Goal: Task Accomplishment & Management: Manage account settings

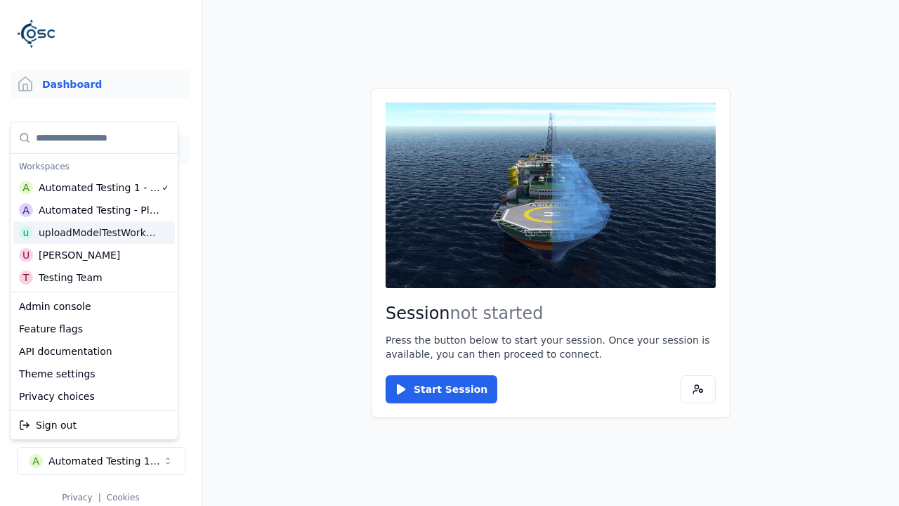
click at [95, 149] on link "3D Models" at bounding box center [100, 149] width 179 height 28
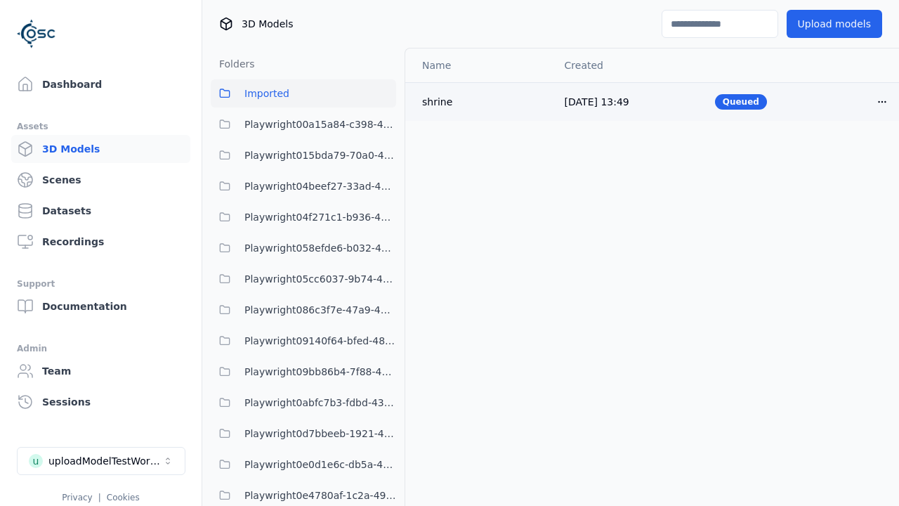
click at [858, 101] on html "Support Dashboard Assets 3D Models Scenes Datasets Recordings Support Documenta…" at bounding box center [449, 253] width 899 height 506
click at [827, 156] on div "Delete" at bounding box center [827, 156] width 83 height 22
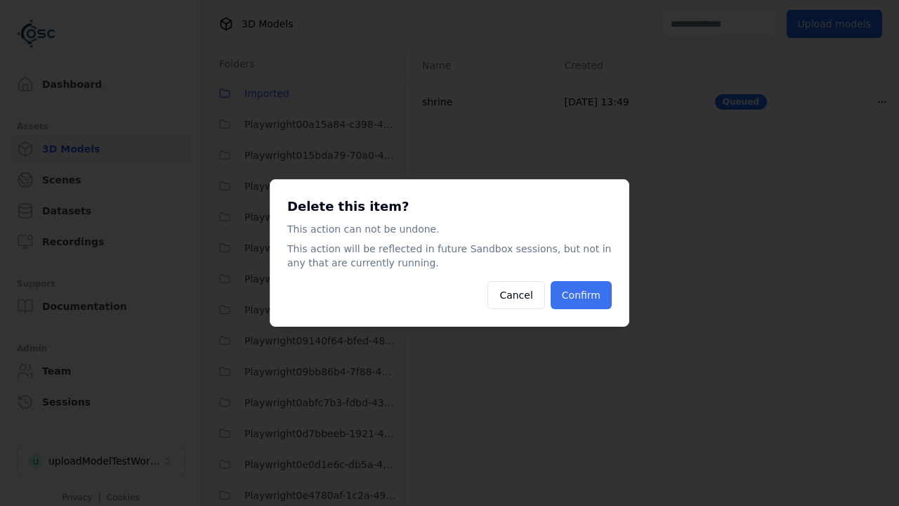
click at [582, 295] on button "Confirm" at bounding box center [581, 295] width 61 height 28
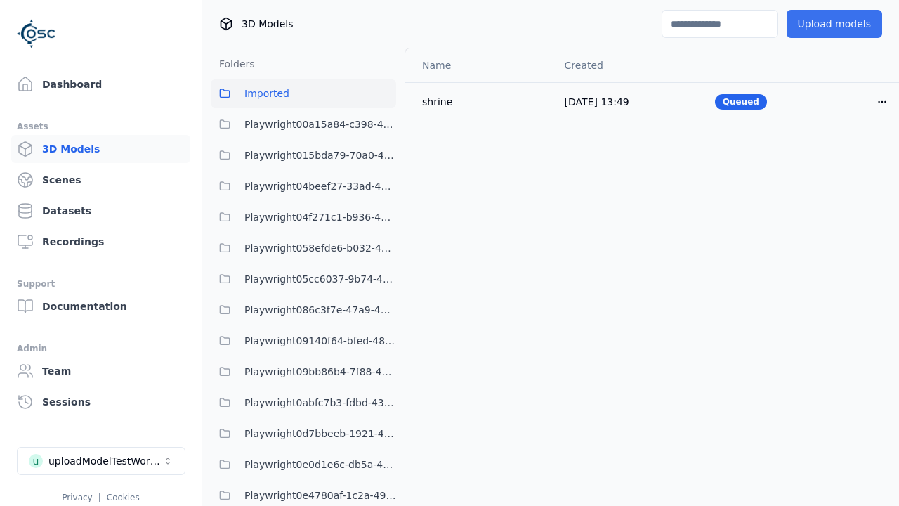
click at [824, 24] on button "Upload models" at bounding box center [834, 24] width 96 height 28
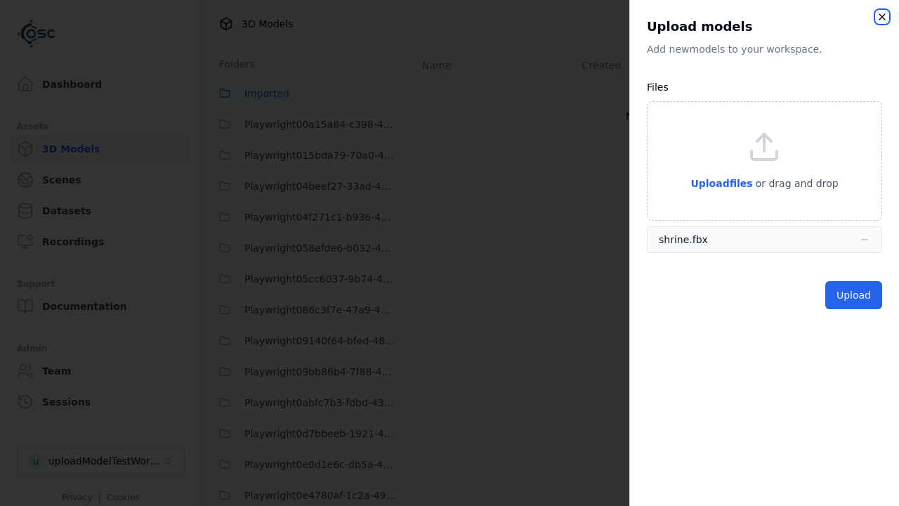
click at [878, 19] on icon "button" at bounding box center [881, 16] width 11 height 11
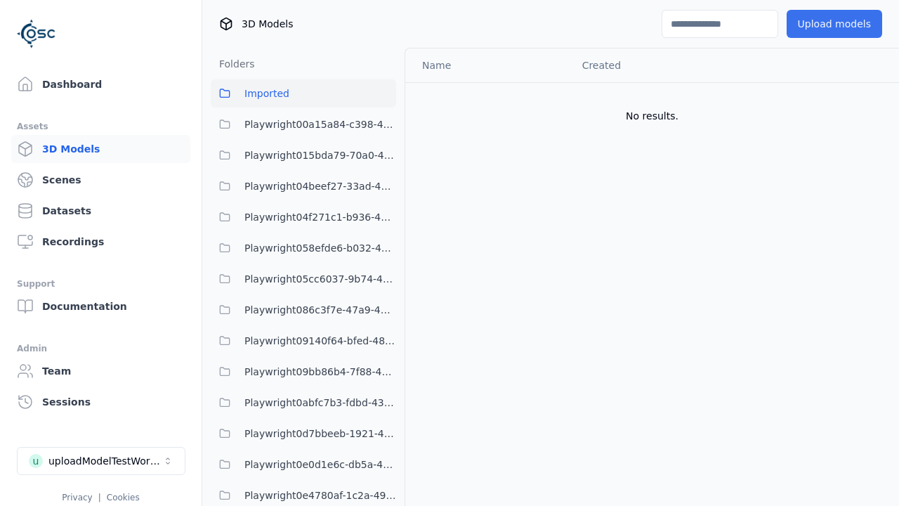
click at [804, 27] on button "Upload models" at bounding box center [834, 24] width 96 height 28
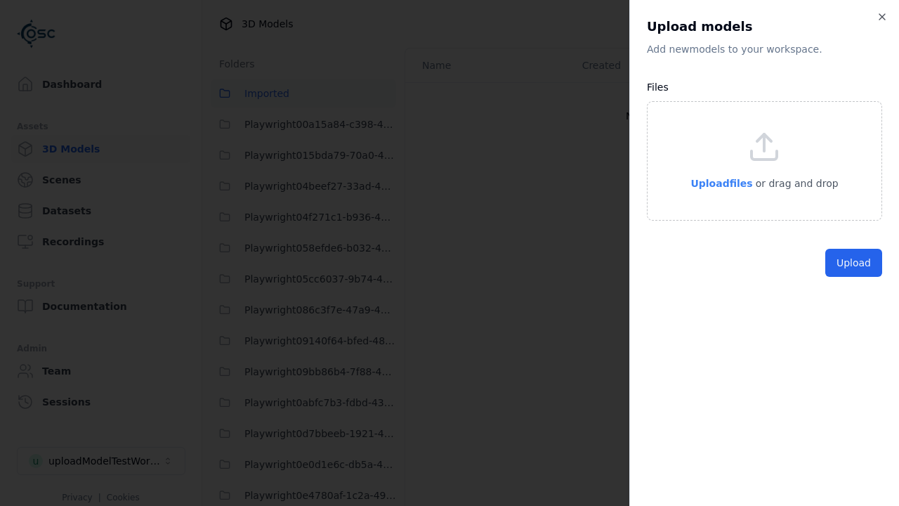
click at [732, 182] on span "Upload files" at bounding box center [721, 183] width 62 height 11
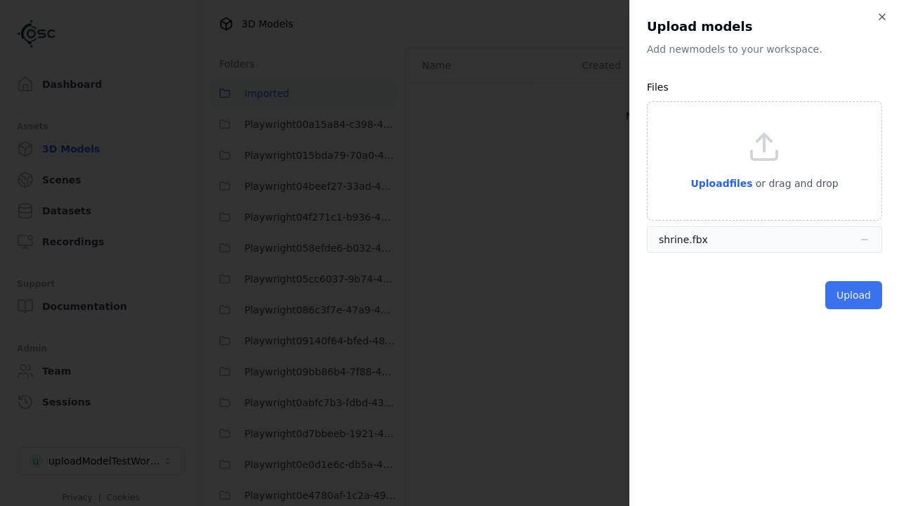
click at [845, 293] on button "Upload" at bounding box center [853, 295] width 57 height 28
